Goal: Task Accomplishment & Management: Use online tool/utility

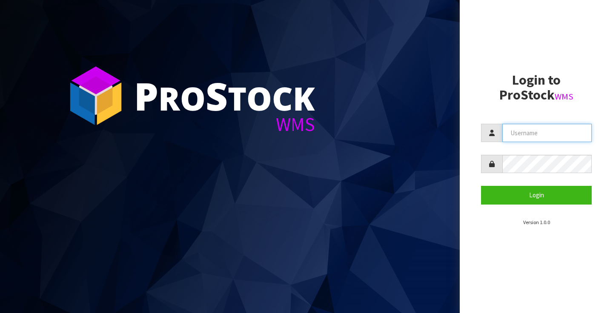
type input "[PERSON_NAME][EMAIL_ADDRESS][PERSON_NAME][DOMAIN_NAME]"
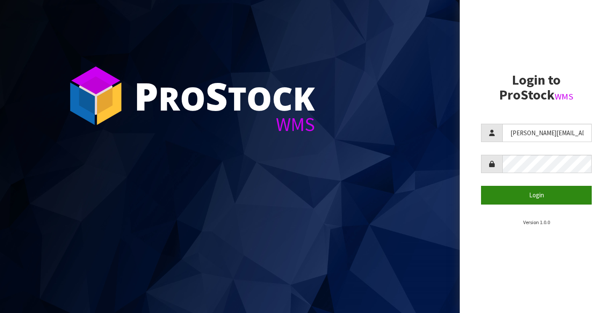
click at [535, 194] on button "Login" at bounding box center [536, 195] width 111 height 18
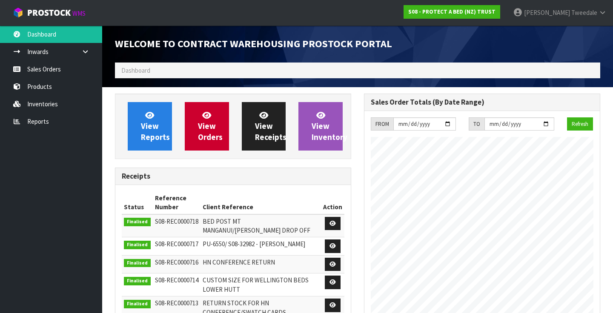
scroll to position [488, 249]
click at [36, 114] on link "Reports" at bounding box center [51, 121] width 102 height 17
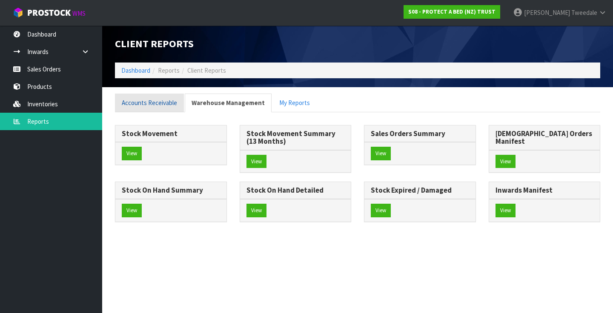
click at [147, 98] on link "Accounts Receivable" at bounding box center [149, 103] width 69 height 18
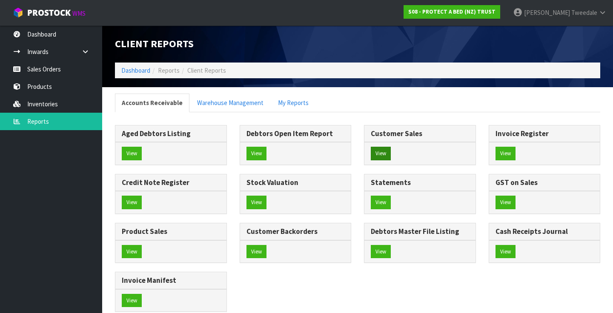
click at [376, 147] on button "View" at bounding box center [381, 154] width 20 height 14
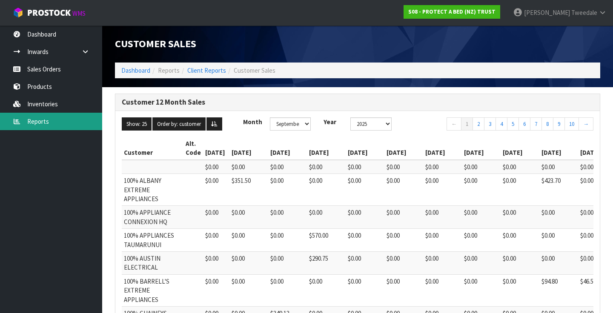
click at [37, 123] on link "Reports" at bounding box center [51, 121] width 102 height 17
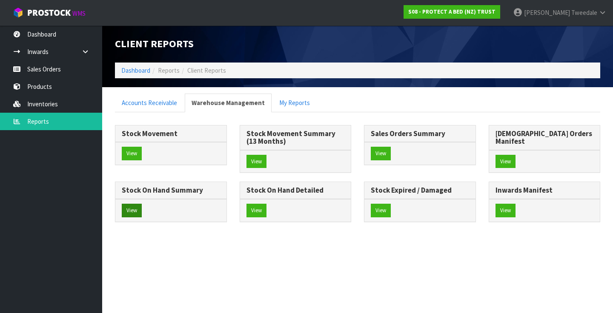
click at [142, 204] on button "View" at bounding box center [132, 211] width 20 height 14
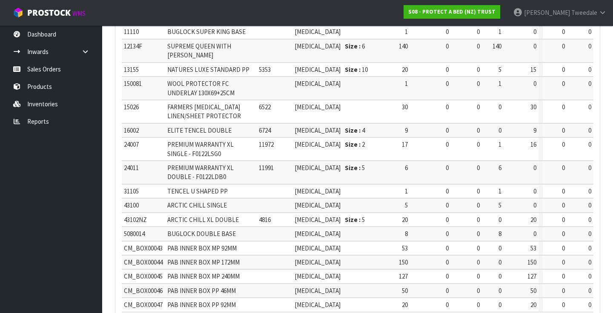
scroll to position [340, 0]
click at [601, 13] on icon at bounding box center [603, 12] width 8 height 6
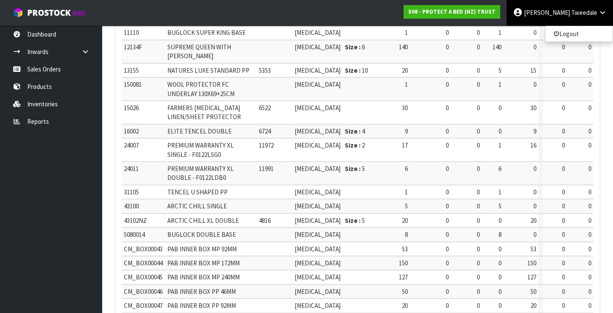
click at [576, 27] on ul "Logout" at bounding box center [579, 34] width 68 height 17
click at [602, 10] on icon at bounding box center [603, 12] width 8 height 6
click at [569, 31] on link "Logout" at bounding box center [579, 34] width 67 height 12
